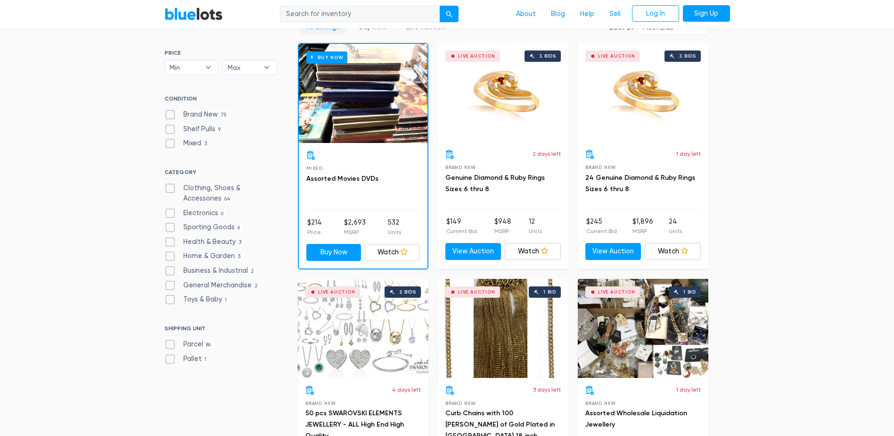
scroll to position [236, 0]
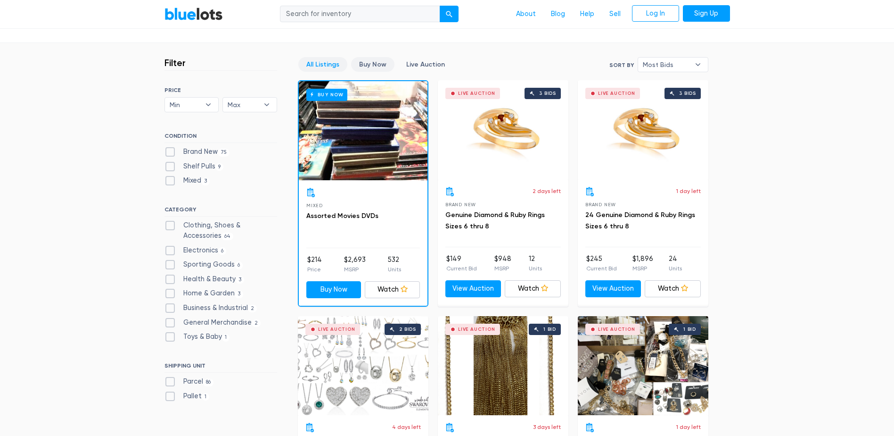
click at [365, 59] on link "Buy Now" at bounding box center [372, 64] width 43 height 15
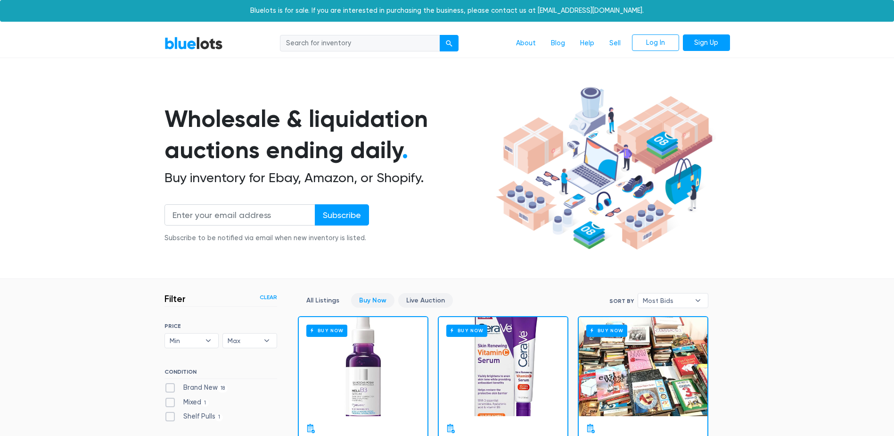
click at [425, 297] on link "Live Auction" at bounding box center [425, 300] width 55 height 15
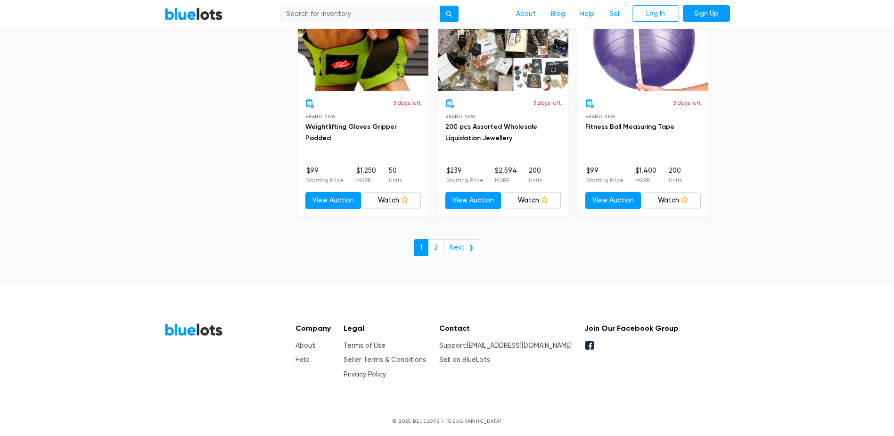
scroll to position [3598, 0]
click at [470, 249] on link "Next ❯" at bounding box center [462, 247] width 37 height 17
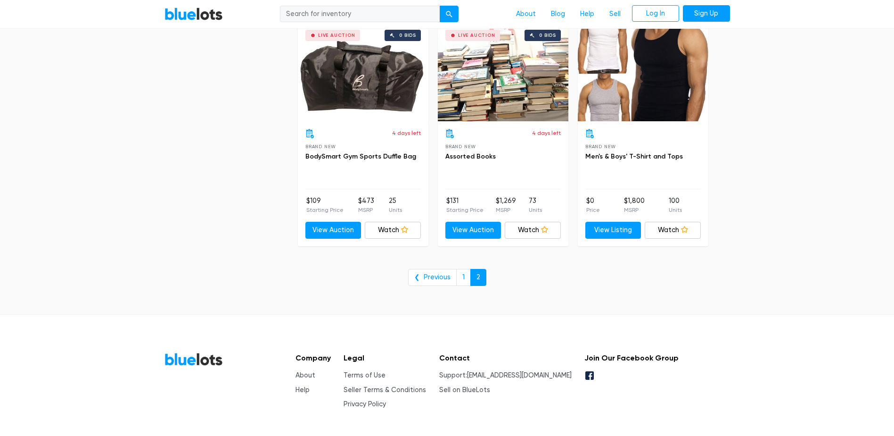
scroll to position [3112, 0]
